Goal: Transaction & Acquisition: Purchase product/service

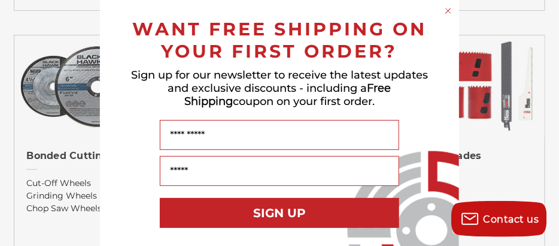
scroll to position [17, 0]
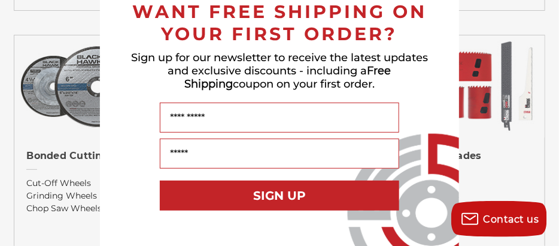
click at [69, 82] on div "Close dialog WANT FREE SHIPPING ON YOUR FIRST ORDER? Sign up for our newsletter…" at bounding box center [279, 123] width 559 height 246
click at [69, 83] on div "Close dialog WANT FREE SHIPPING ON YOUR FIRST ORDER? Sign up for our newsletter…" at bounding box center [279, 123] width 559 height 246
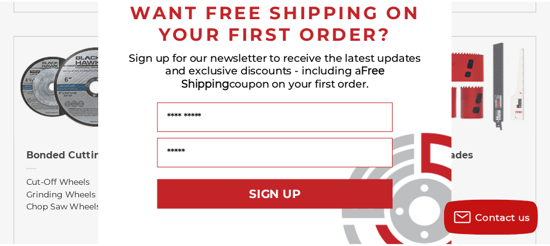
scroll to position [0, 0]
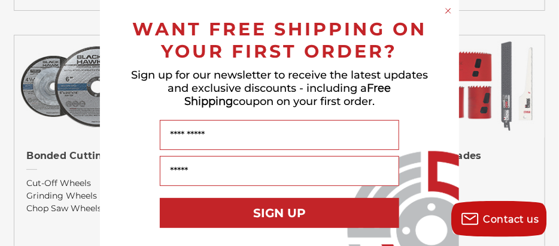
click at [446, 9] on circle "Close dialog" at bounding box center [448, 10] width 11 height 11
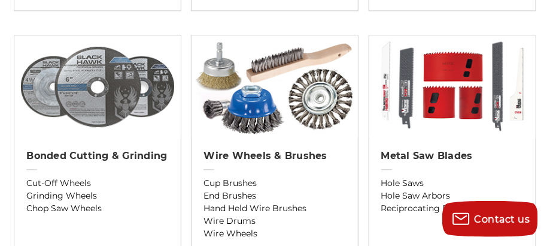
click at [149, 90] on img at bounding box center [97, 86] width 167 height 102
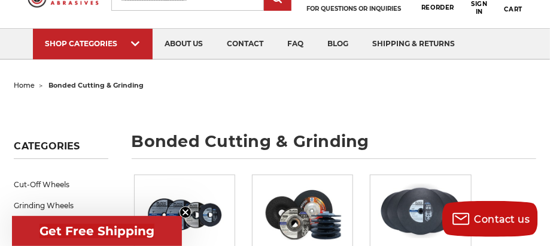
scroll to position [120, 0]
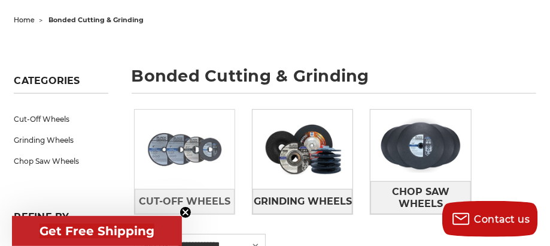
click at [195, 153] on img at bounding box center [185, 148] width 100 height 71
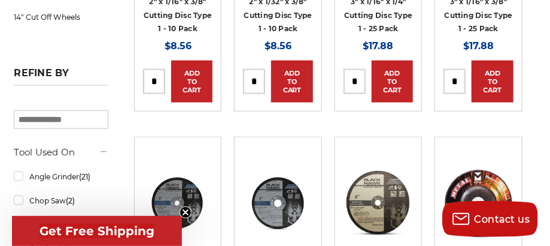
scroll to position [240, 0]
